Goal: Information Seeking & Learning: Learn about a topic

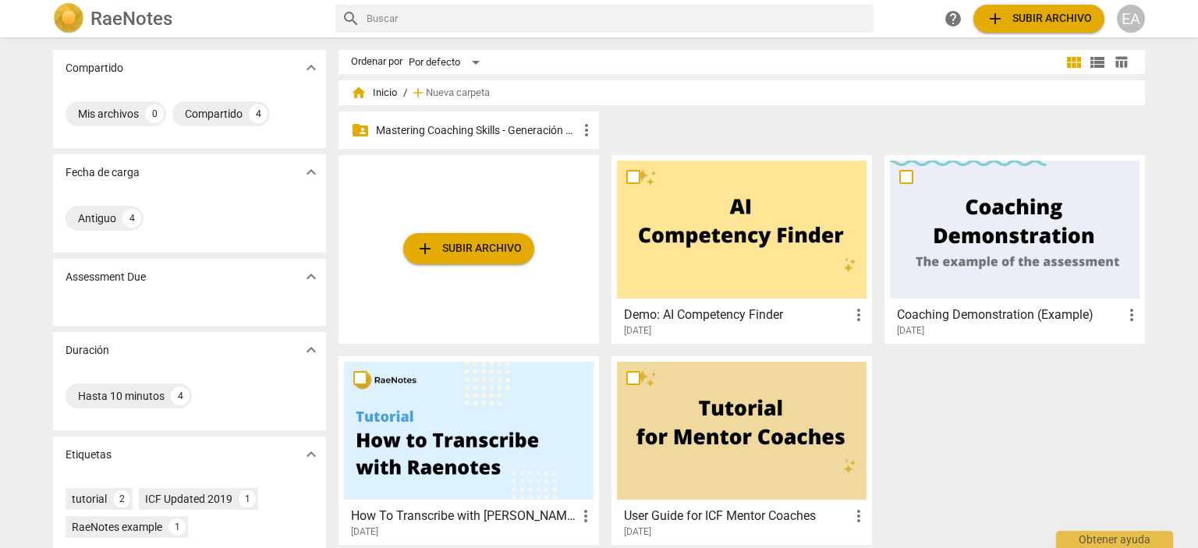
click at [427, 130] on p "Mastering Coaching Skills - Generación 32" at bounding box center [476, 130] width 201 height 16
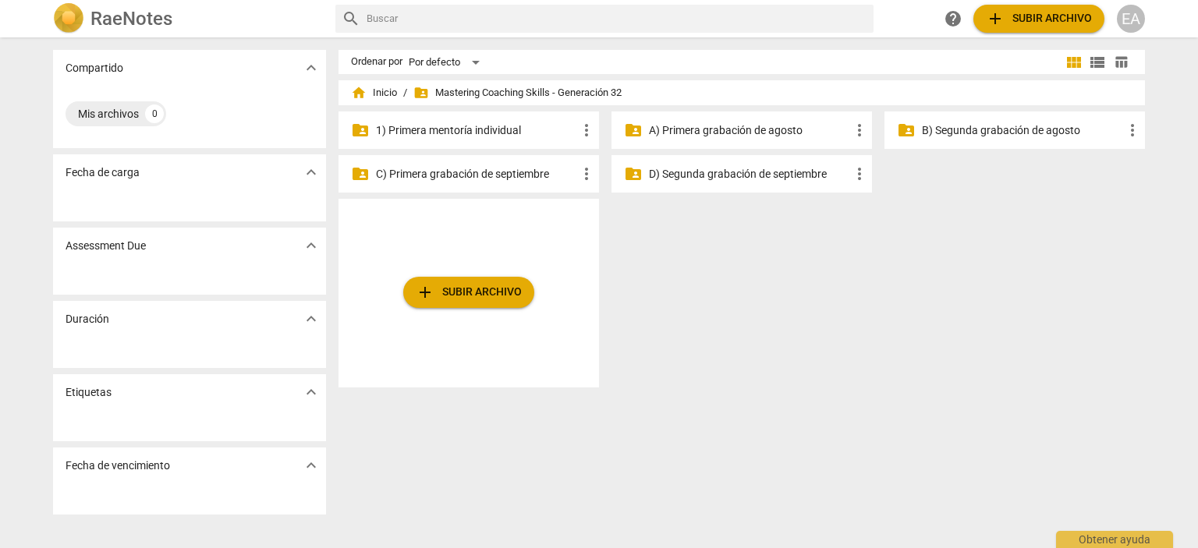
click at [495, 130] on p "1) Primera mentoría individual" at bounding box center [476, 130] width 201 height 16
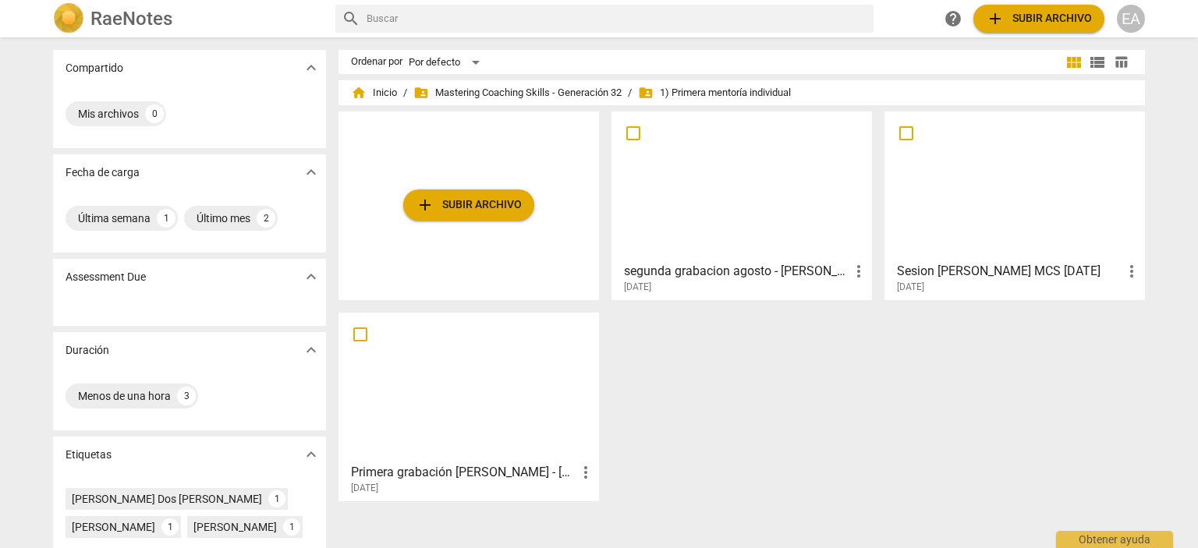
click at [484, 205] on span "add Subir archivo" at bounding box center [469, 205] width 106 height 19
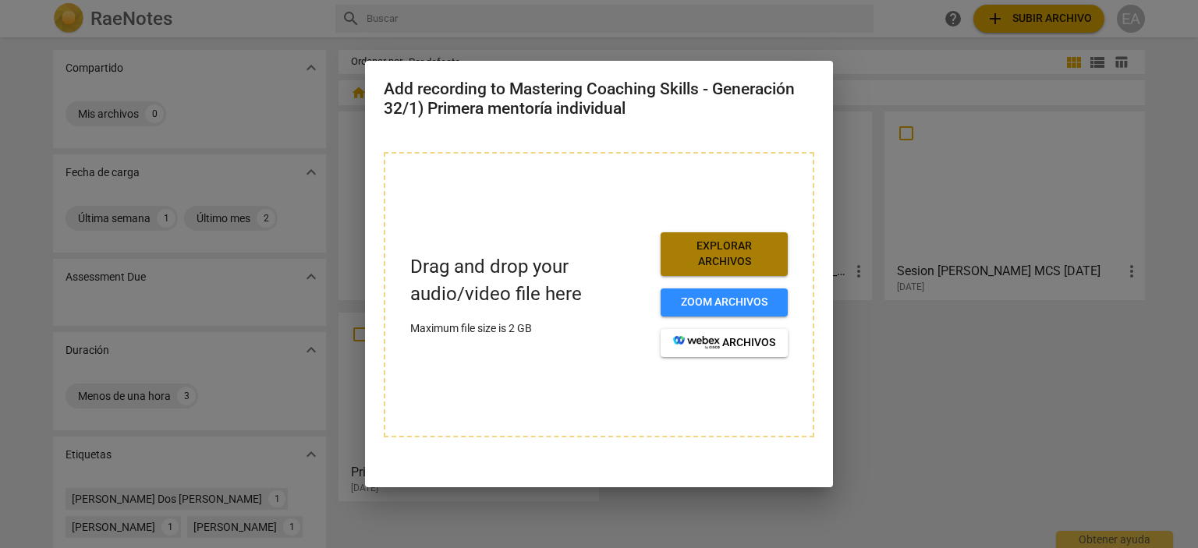
click at [717, 249] on span "Explorar archivos" at bounding box center [724, 254] width 102 height 30
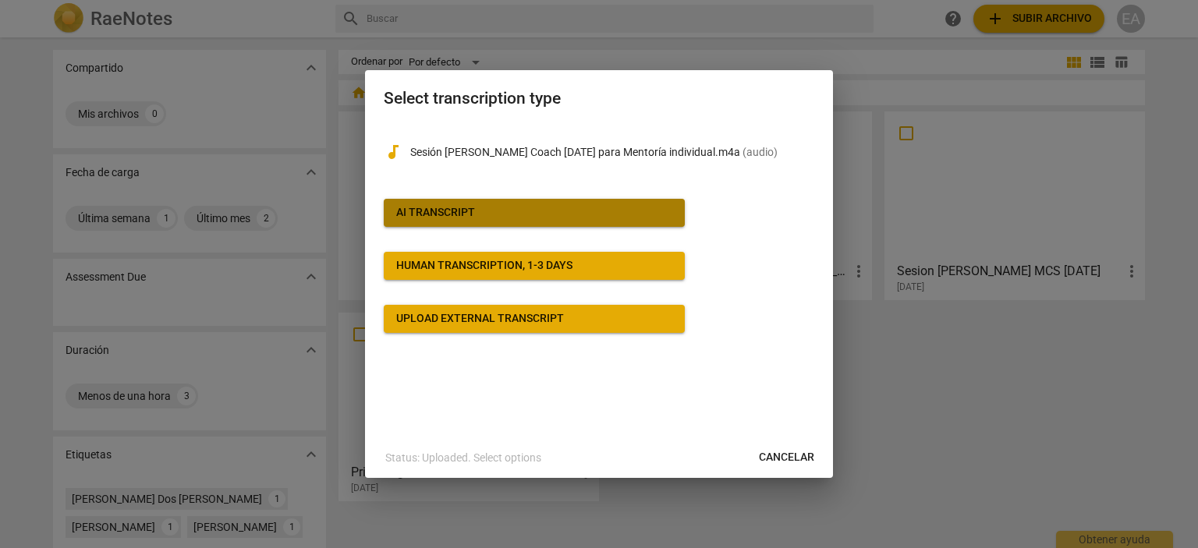
click at [531, 211] on span "AI Transcript" at bounding box center [534, 213] width 276 height 16
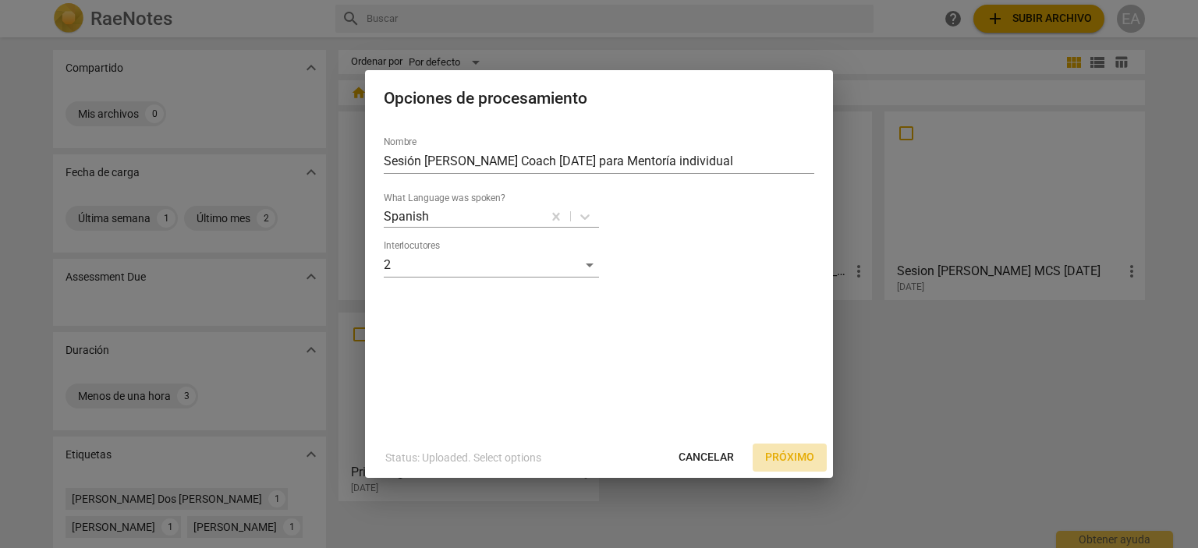
click at [774, 456] on span "Próximo" at bounding box center [789, 458] width 49 height 16
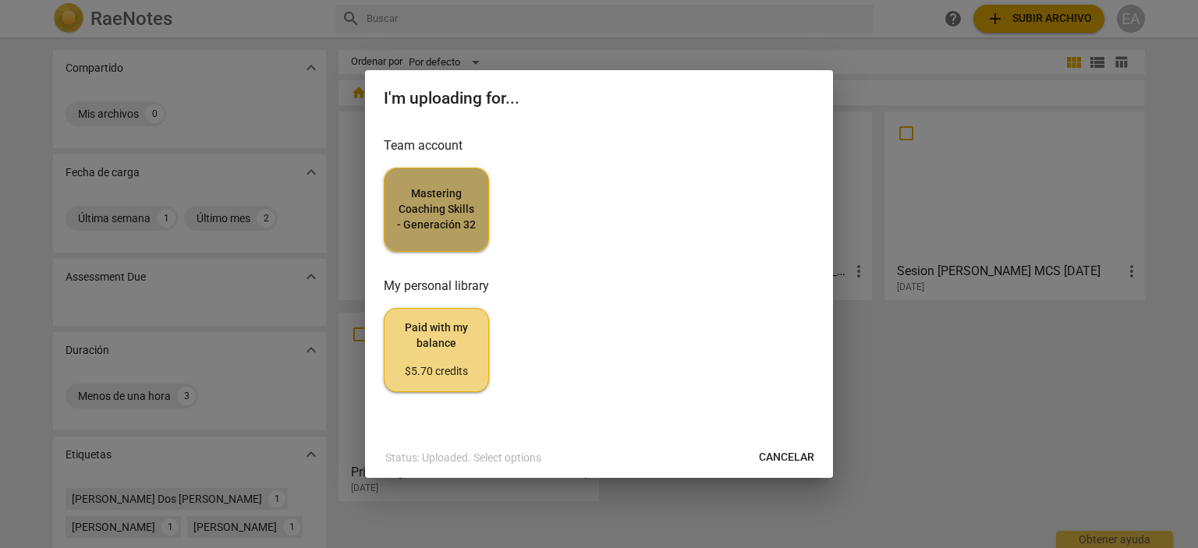
click at [446, 193] on span "Mastering Coaching Skills - Generación 32" at bounding box center [436, 209] width 79 height 46
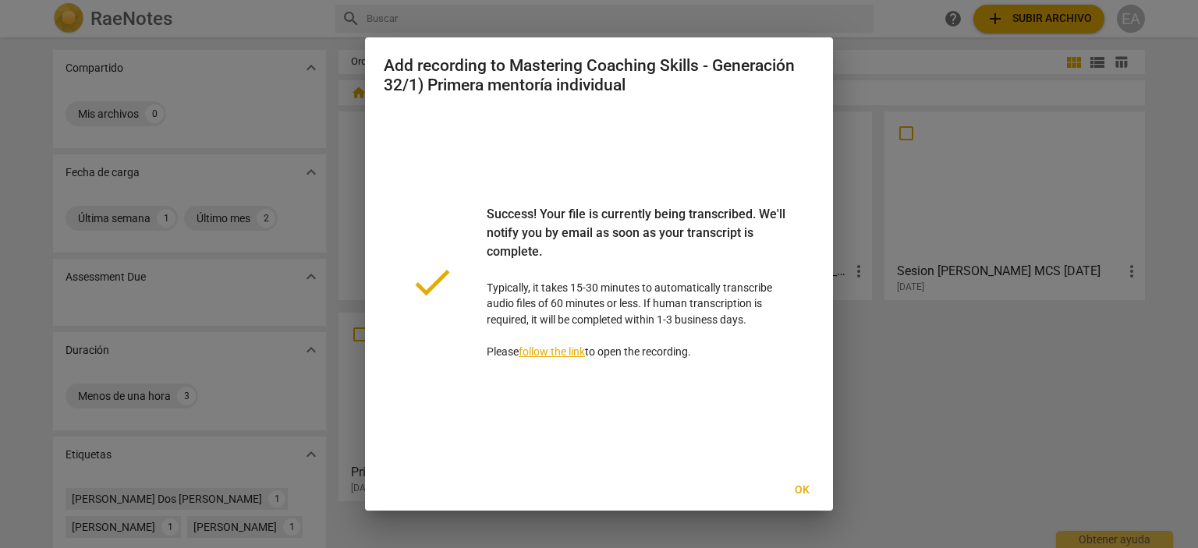
click at [805, 492] on span "Ok" at bounding box center [801, 491] width 25 height 16
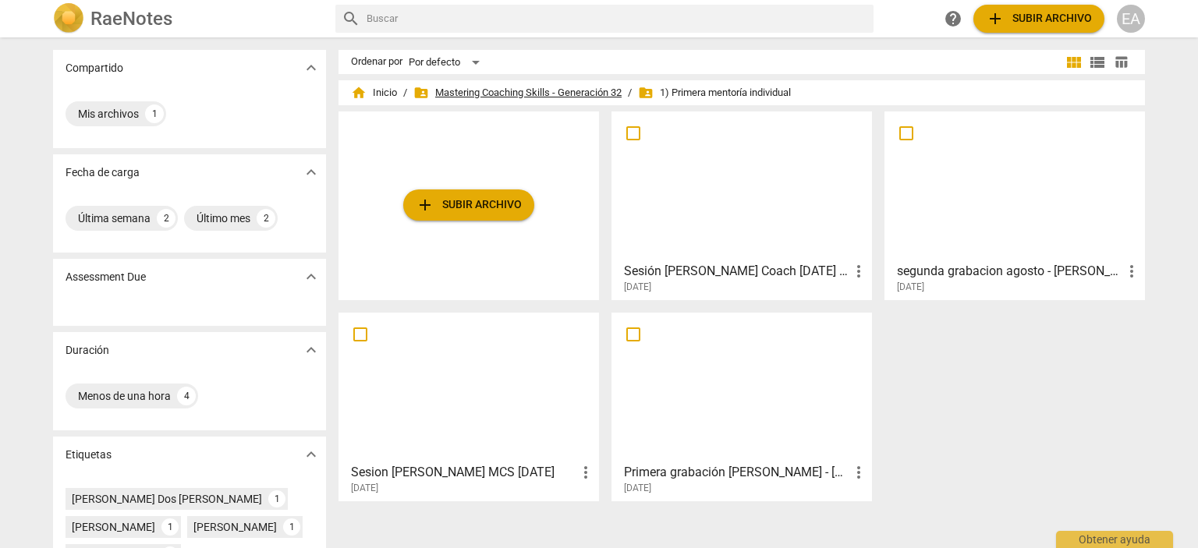
click at [575, 90] on span "folder_shared Mastering Coaching Skills - Generación 32" at bounding box center [517, 93] width 208 height 16
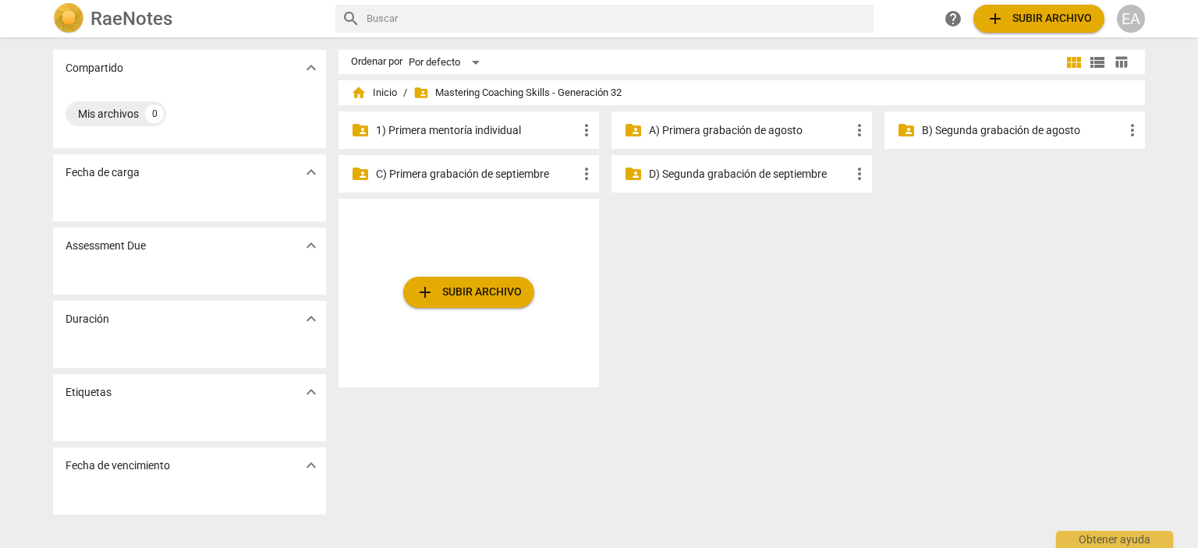
click at [534, 172] on p "C) Primera grabación de septiembre" at bounding box center [476, 174] width 201 height 16
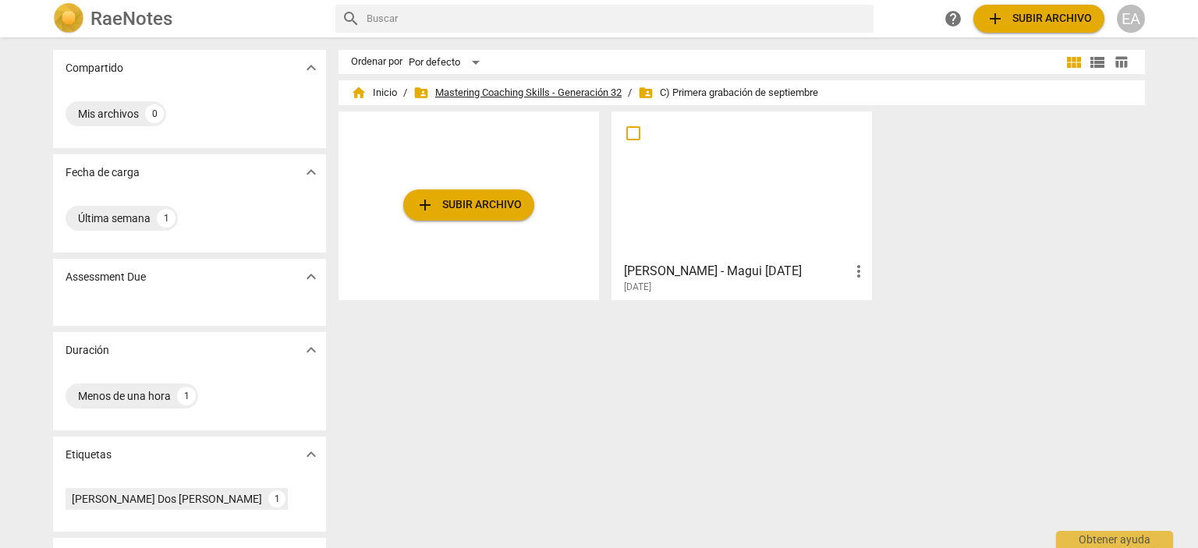
click at [500, 91] on span "folder_shared Mastering Coaching Skills - Generación 32" at bounding box center [517, 93] width 208 height 16
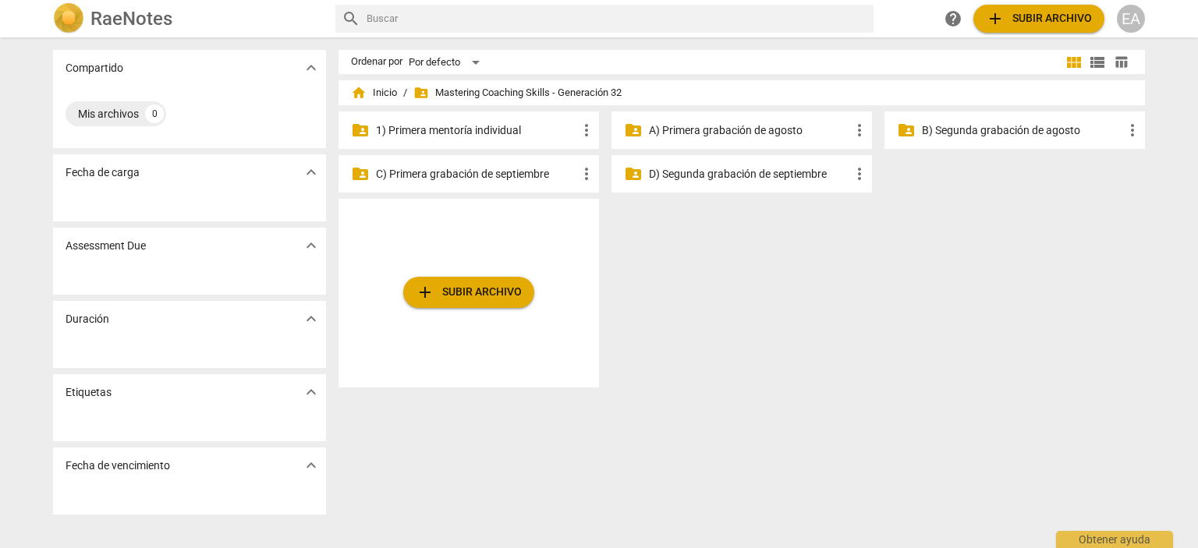
click at [878, 236] on div "add Subir archivo" at bounding box center [748, 299] width 819 height 201
click at [473, 127] on p "1) Primera mentoría individual" at bounding box center [476, 130] width 201 height 16
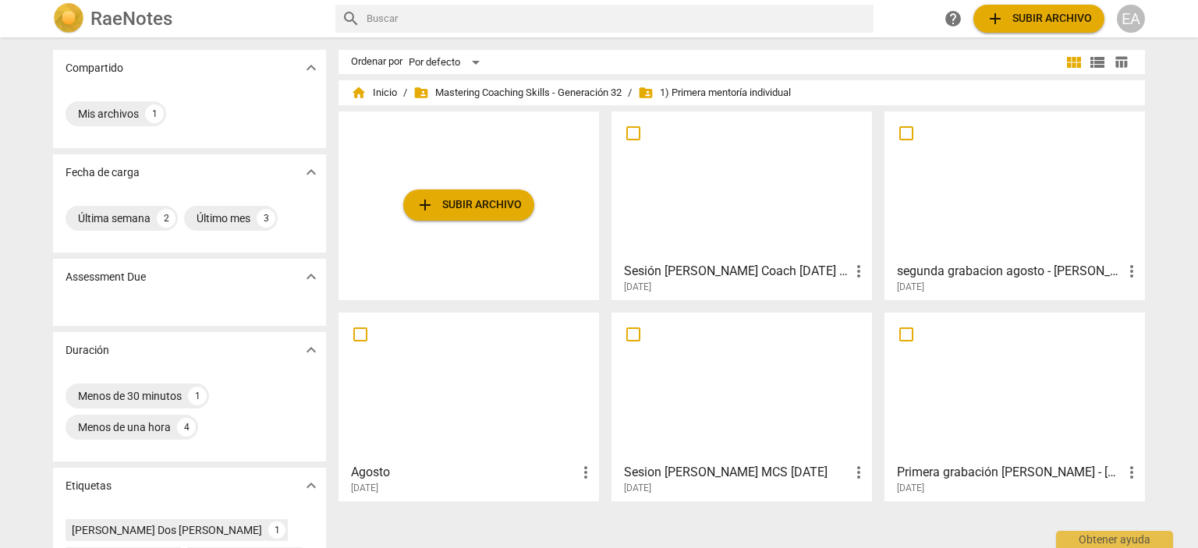
click at [715, 183] on div at bounding box center [742, 186] width 250 height 138
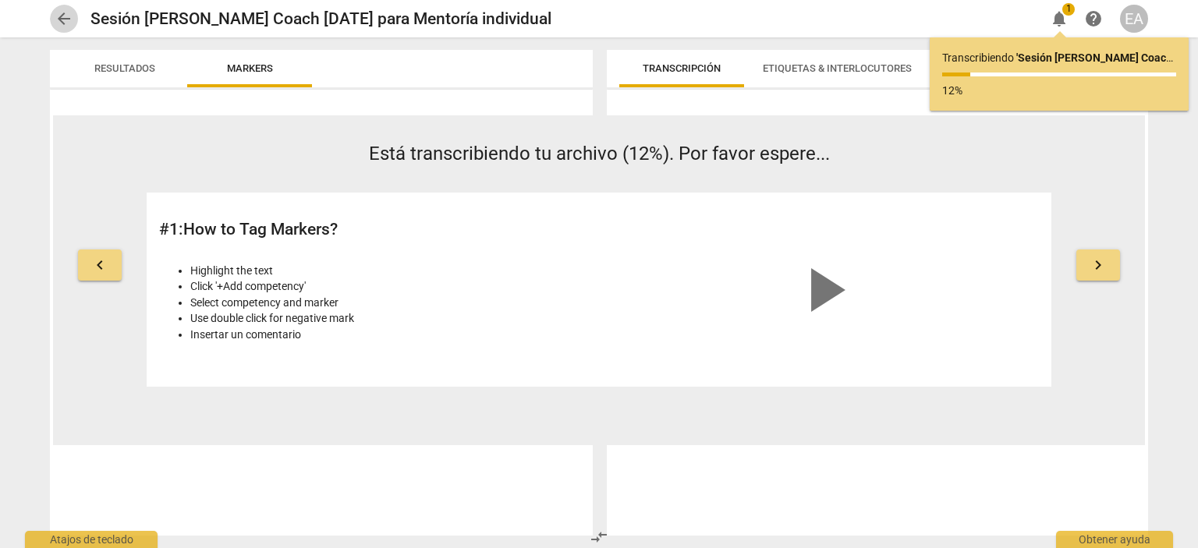
click at [55, 18] on span "arrow_back" at bounding box center [64, 18] width 19 height 19
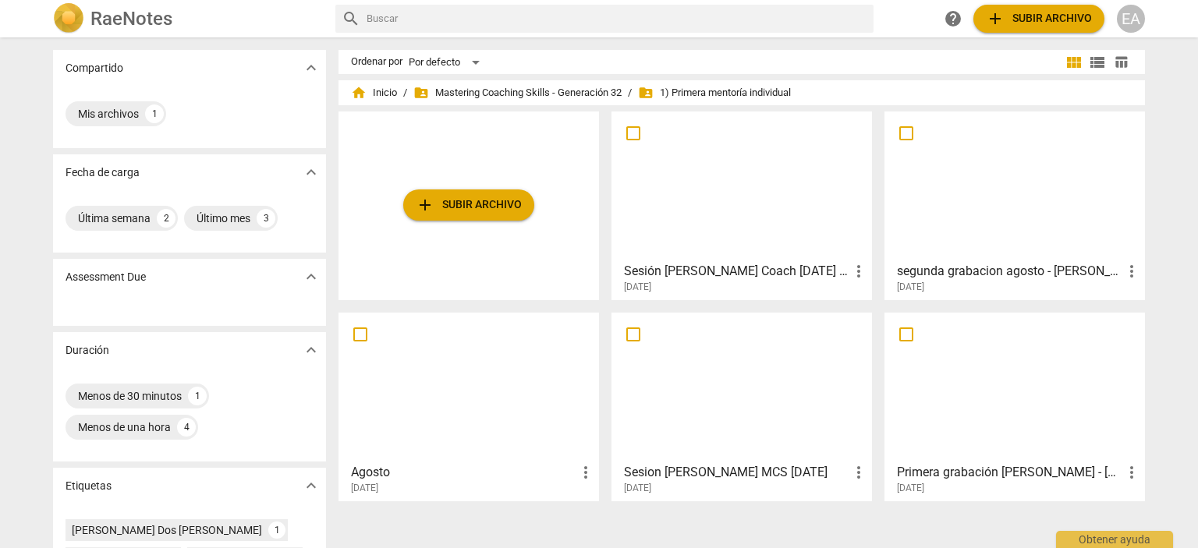
click at [719, 222] on div at bounding box center [742, 186] width 250 height 138
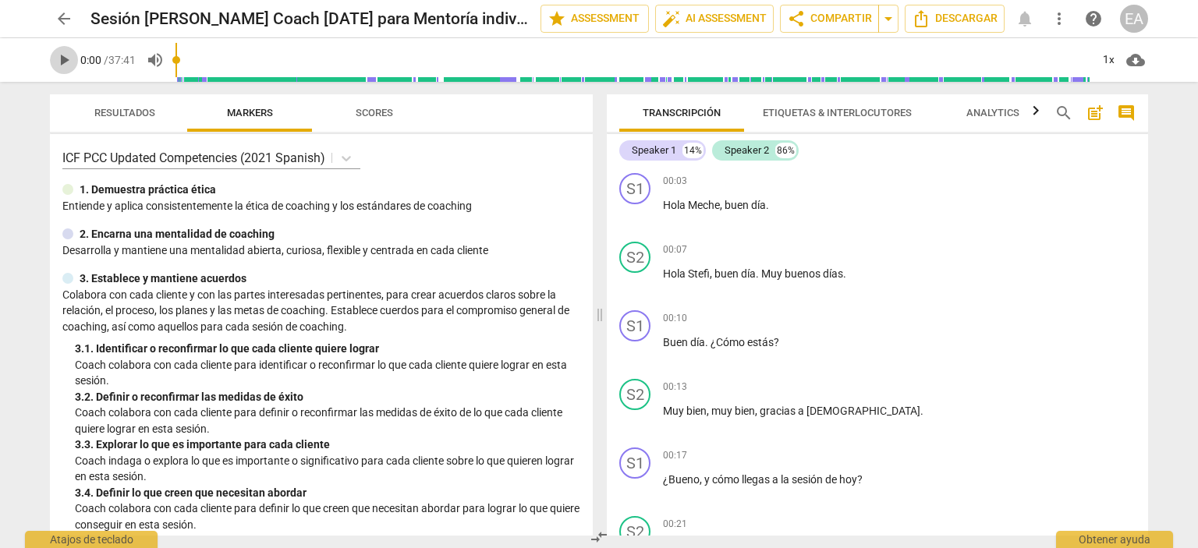
click at [69, 55] on span "play_arrow" at bounding box center [64, 60] width 19 height 19
type input "10"
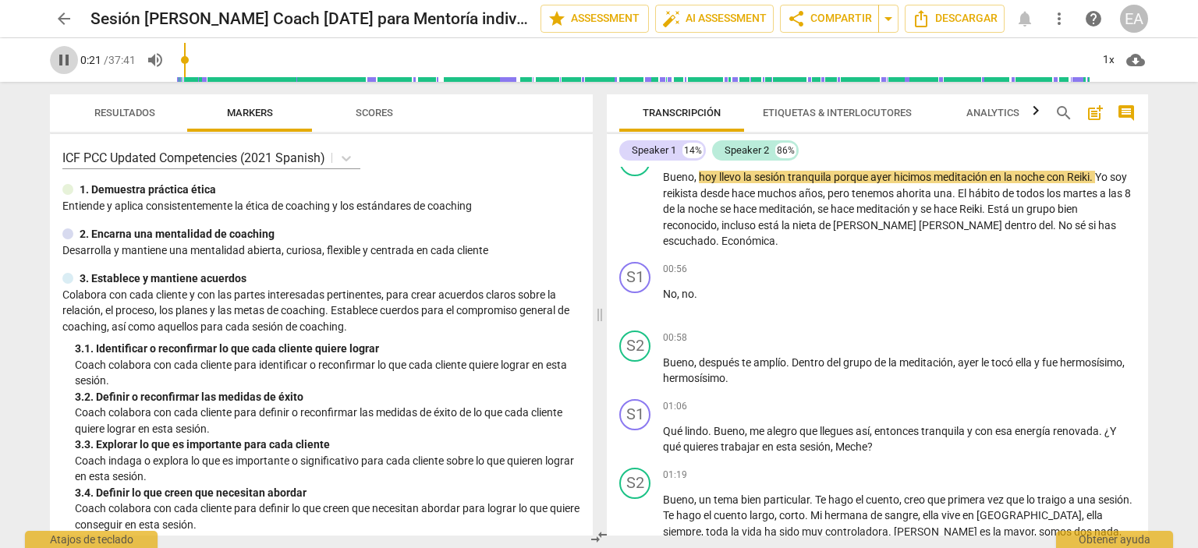
click at [62, 52] on span "pause" at bounding box center [64, 60] width 19 height 19
type input "22"
